Goal: Check status: Check status

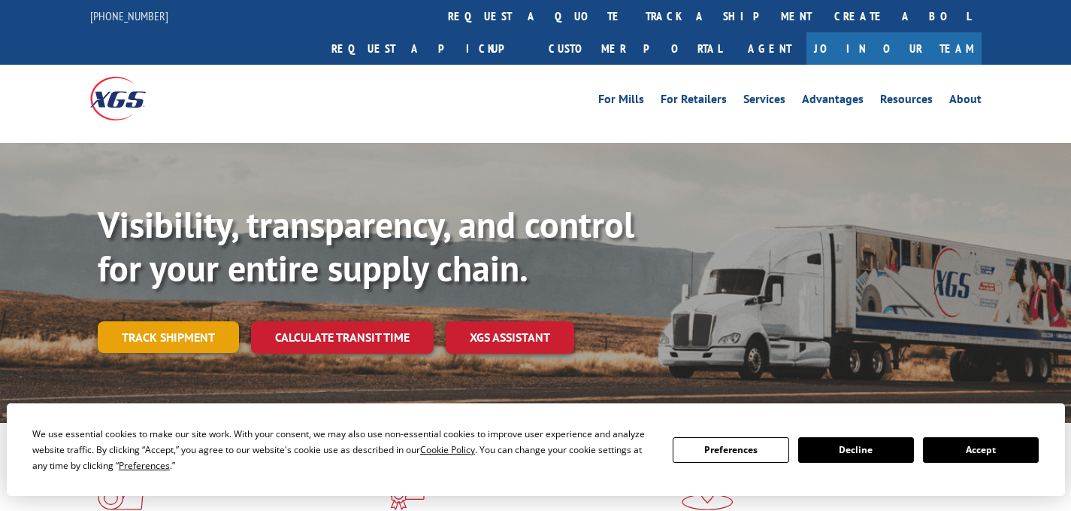
click at [162, 321] on link "Track shipment" at bounding box center [168, 337] width 141 height 32
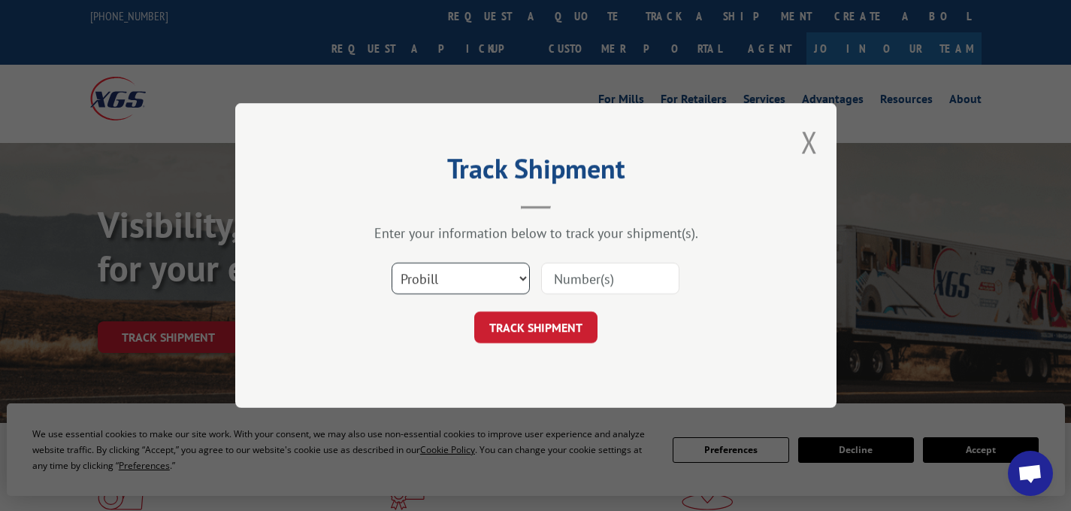
click at [521, 278] on select "Select category... Probill BOL PO" at bounding box center [461, 278] width 138 height 32
select select "bol"
click at [392, 262] on select "Select category... Probill BOL PO" at bounding box center [461, 278] width 138 height 32
click at [606, 276] on input at bounding box center [610, 278] width 138 height 32
paste input "6200042889"
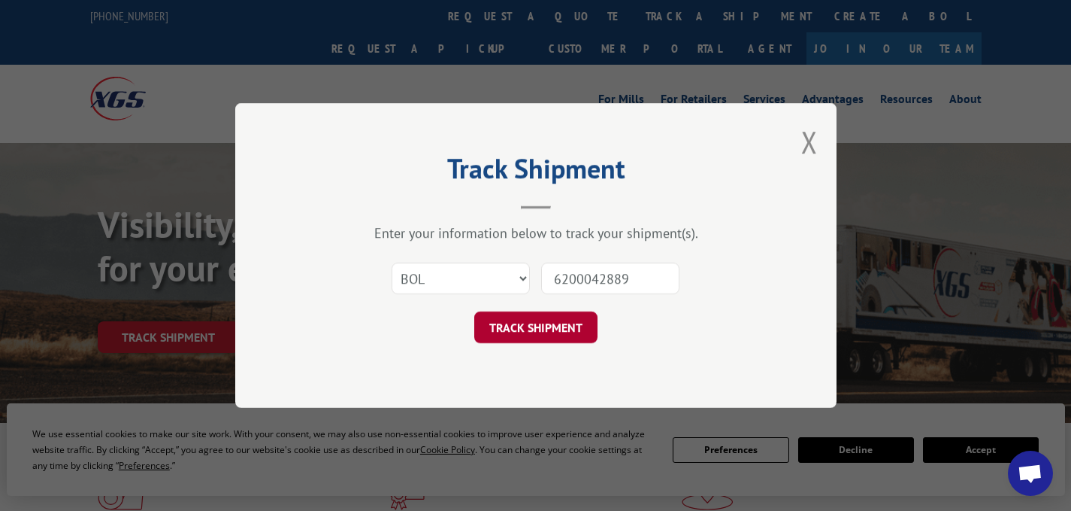
type input "6200042889"
click at [556, 329] on button "TRACK SHIPMENT" at bounding box center [535, 327] width 123 height 32
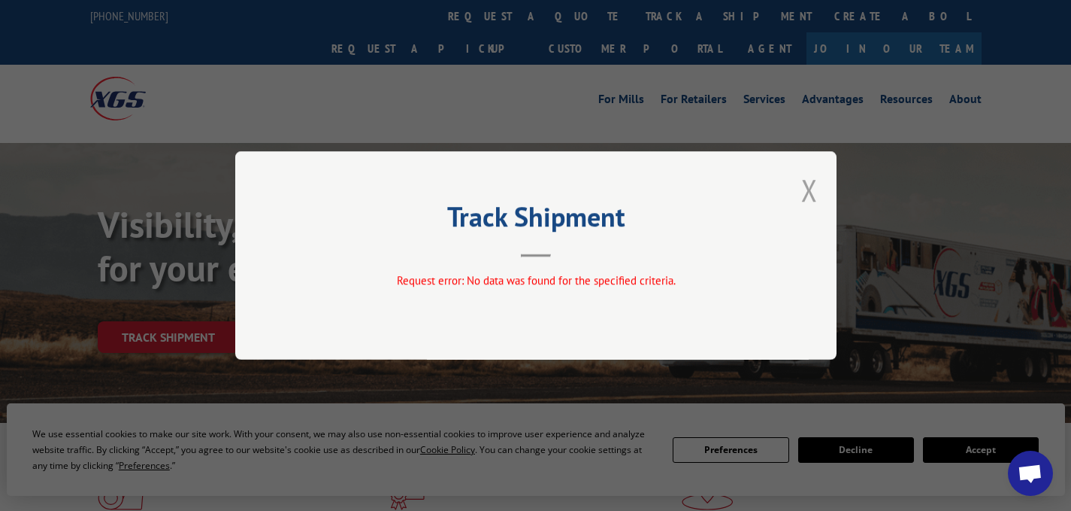
click at [803, 182] on button "Close modal" at bounding box center [809, 190] width 17 height 40
